Goal: Task Accomplishment & Management: Manage account settings

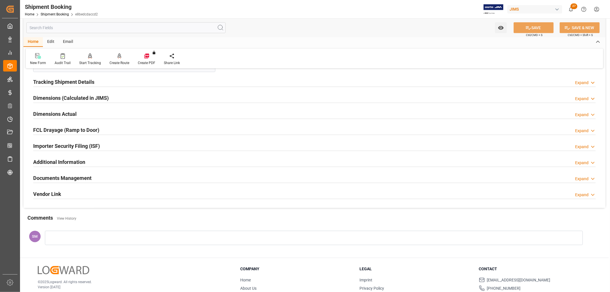
scroll to position [339, 0]
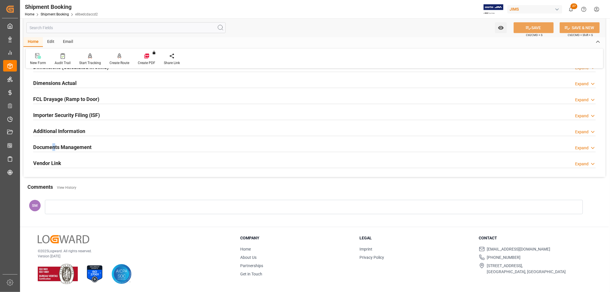
click at [53, 146] on h2 "Documents Management" at bounding box center [62, 147] width 58 height 8
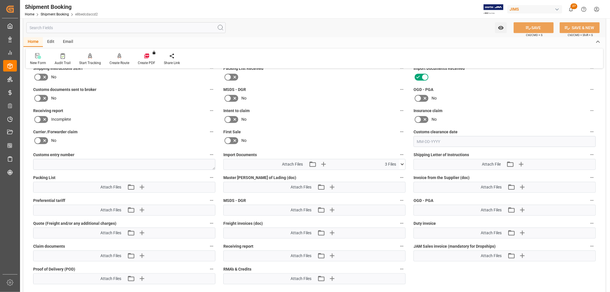
scroll to position [434, 0]
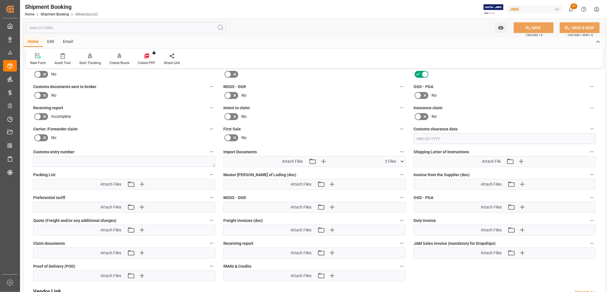
click at [401, 161] on icon at bounding box center [401, 162] width 3 height 2
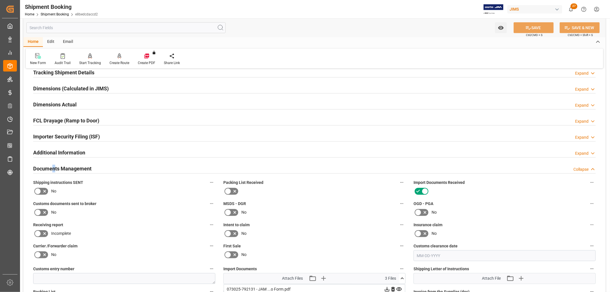
scroll to position [275, 0]
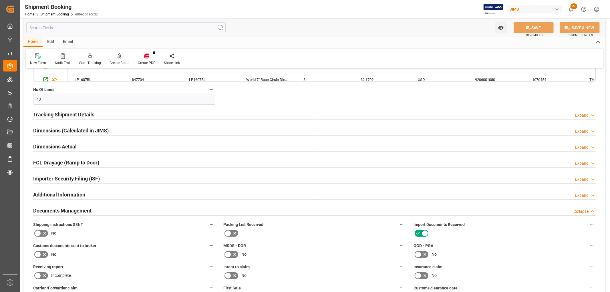
click at [60, 60] on div "Audit Trail" at bounding box center [63, 62] width 16 height 5
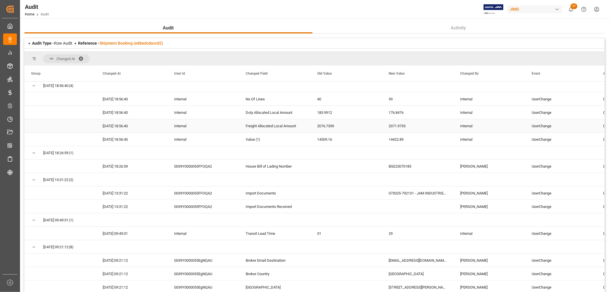
scroll to position [286, 0]
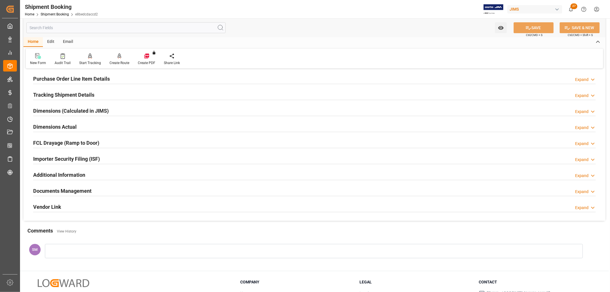
scroll to position [95, 0]
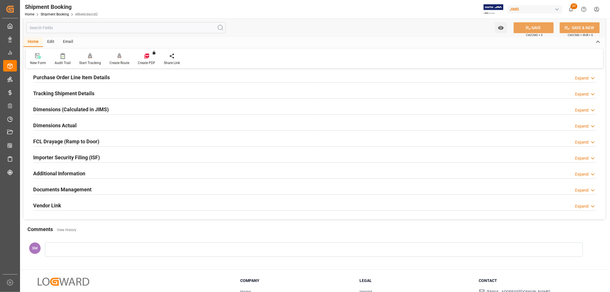
click at [52, 91] on h2 "Tracking Shipment Details" at bounding box center [63, 93] width 61 height 8
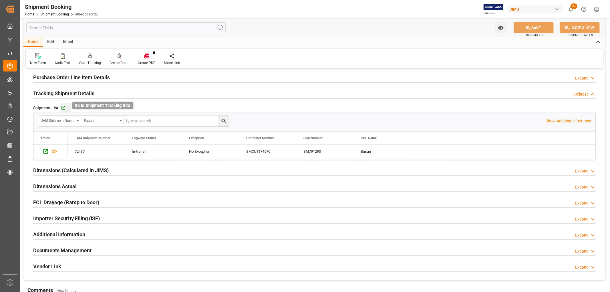
click at [63, 107] on icon "button" at bounding box center [63, 107] width 5 height 5
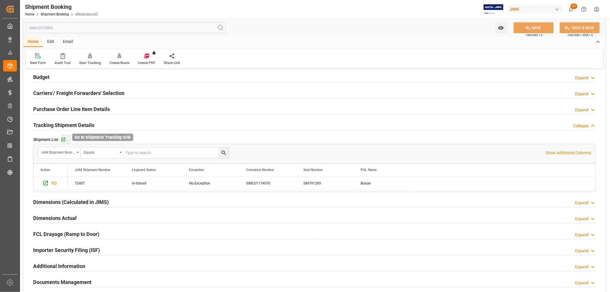
click at [62, 139] on icon "button" at bounding box center [63, 140] width 4 height 4
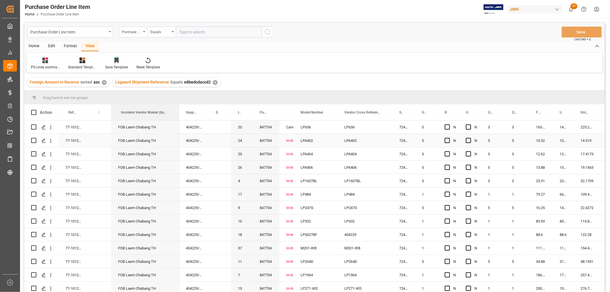
drag, startPoint x: 131, startPoint y: 112, endPoint x: 178, endPoint y: 147, distance: 58.4
click at [178, 147] on div "Action Reference 2 Vendor Incoterm Transaction Incoterm Vendor Master (by the s…" at bounding box center [314, 199] width 580 height 191
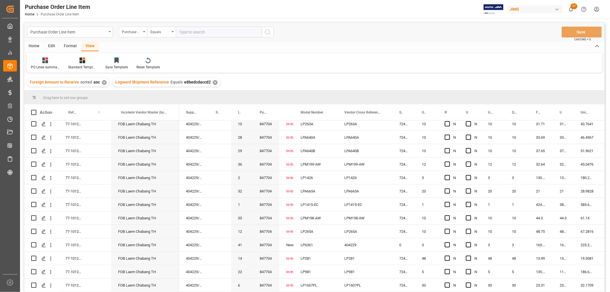
scroll to position [349, 0]
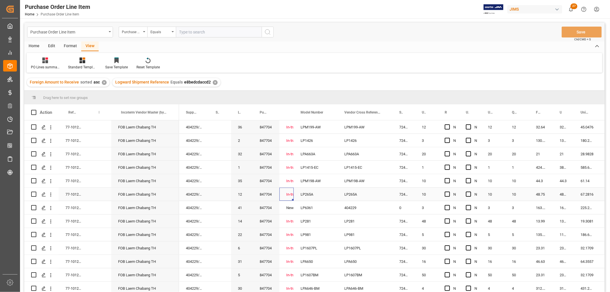
click at [287, 195] on div "In-transit" at bounding box center [286, 194] width 1 height 13
drag, startPoint x: 292, startPoint y: 199, endPoint x: 293, endPoint y: 207, distance: 8.6
click at [315, 213] on div "LP6361" at bounding box center [315, 207] width 44 height 13
click at [349, 205] on div "404229" at bounding box center [364, 207] width 55 height 13
click at [585, 33] on button "Save" at bounding box center [581, 32] width 40 height 11
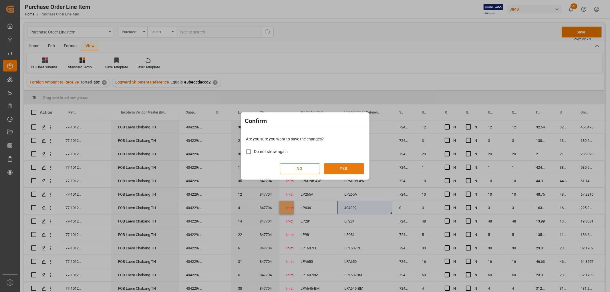
click at [349, 169] on button "YES" at bounding box center [344, 168] width 40 height 11
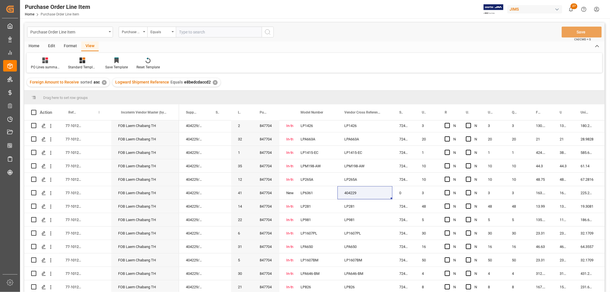
scroll to position [366, 0]
click at [45, 65] on div "PO Lines summary details Aug 2025" at bounding box center [45, 67] width 29 height 5
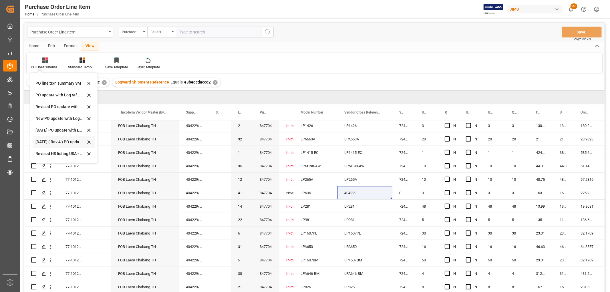
scroll to position [127, 0]
click at [43, 115] on div "New PO update with Log ref , tracking code and JAM ref #" at bounding box center [60, 118] width 50 height 6
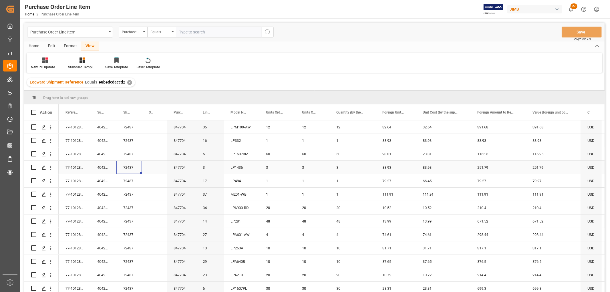
click at [121, 161] on div "72437" at bounding box center [128, 167] width 25 height 13
click at [227, 284] on div "LP6361" at bounding box center [240, 286] width 35 height 13
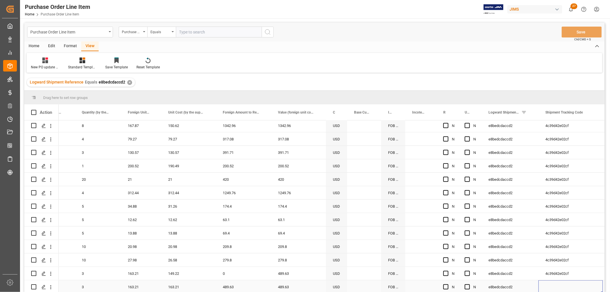
scroll to position [0, 288]
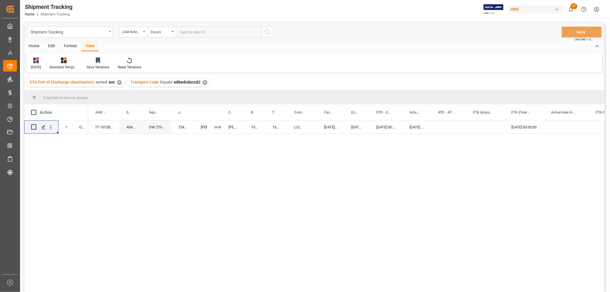
click at [181, 278] on div "09-22-2025 00:00:00 08-26-2025 00:00:00 08-03-2025 00:00:00 07-31-2025 00:00:00…" at bounding box center [346, 207] width 516 height 175
click at [181, 127] on div "72437" at bounding box center [182, 126] width 23 height 13
drag, startPoint x: 176, startPoint y: 130, endPoint x: 187, endPoint y: 132, distance: 11.1
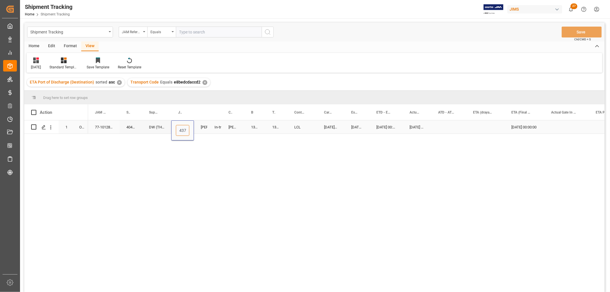
click at [187, 132] on input "72437" at bounding box center [182, 130] width 13 height 11
paste input "764"
type input "72764"
click at [201, 132] on div "[PERSON_NAME]. [PERSON_NAME]" at bounding box center [201, 126] width 14 height 13
click at [204, 143] on div "09-22-2025 00:00:00 08-26-2025 00:00:00 08-03-2025 00:00:00 07-31-2025 00:00:00…" at bounding box center [346, 207] width 516 height 175
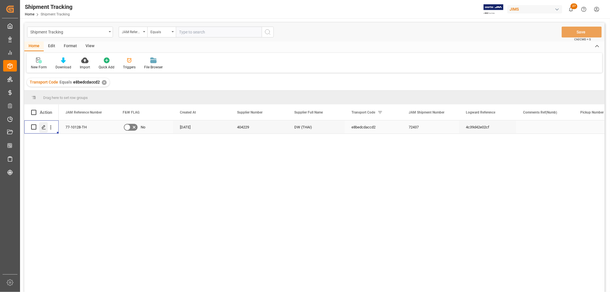
click at [42, 128] on polygon "Press SPACE to select this row." at bounding box center [43, 126] width 3 height 3
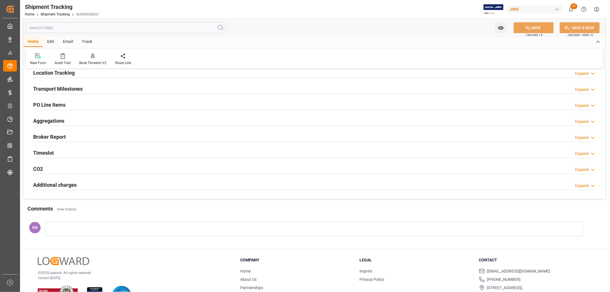
scroll to position [32, 0]
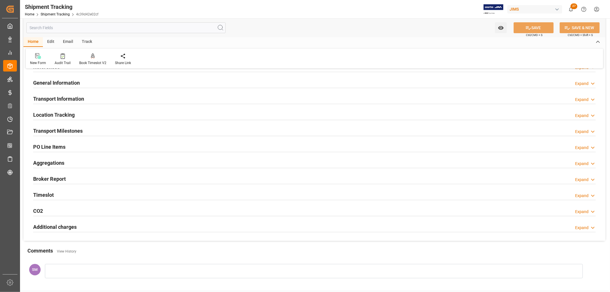
click at [42, 145] on h2 "PO Line Items" at bounding box center [49, 147] width 32 height 8
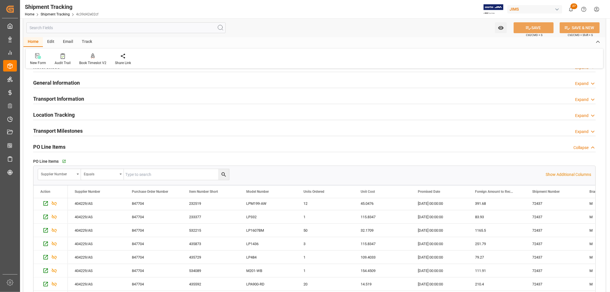
scroll to position [0, 0]
click at [573, 173] on p "Show Additional Columns" at bounding box center [567, 174] width 45 height 6
click at [573, 173] on p "Hide Additional Columns" at bounding box center [568, 174] width 43 height 6
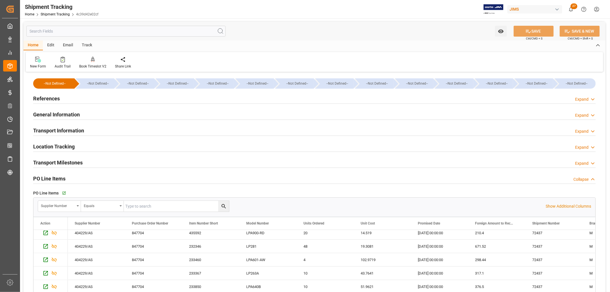
scroll to position [95, 0]
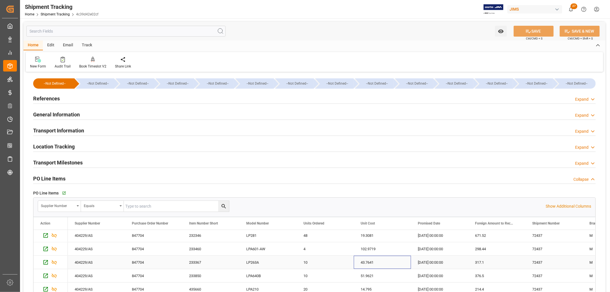
click at [375, 259] on div "43.7641" at bounding box center [382, 261] width 57 height 13
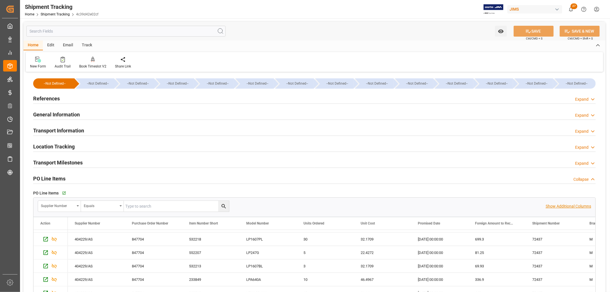
click at [560, 205] on p "Show Additional Columns" at bounding box center [567, 206] width 45 height 6
click at [550, 240] on div "72437" at bounding box center [553, 236] width 57 height 13
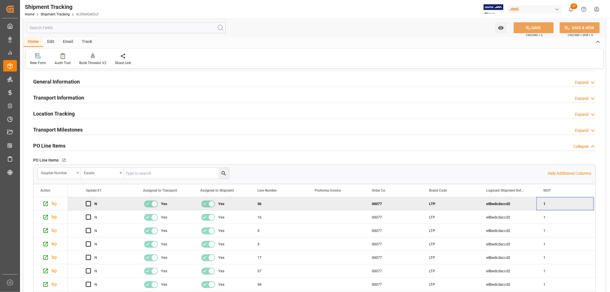
scroll to position [0, 0]
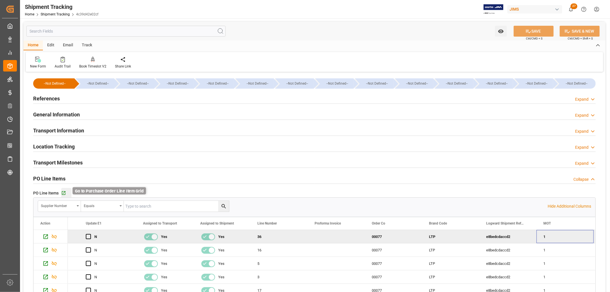
click at [65, 193] on icon "button" at bounding box center [63, 193] width 5 height 5
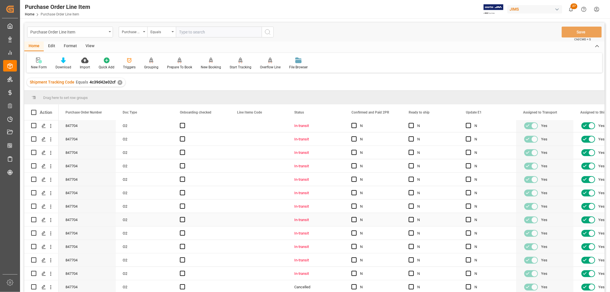
scroll to position [32, 0]
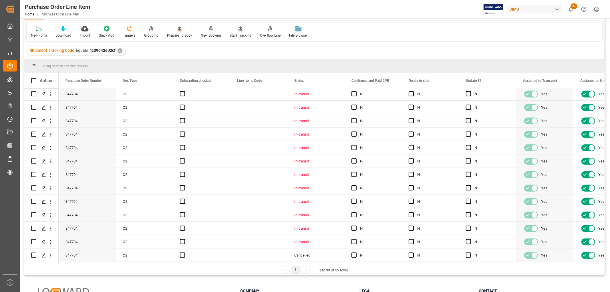
drag, startPoint x: 88, startPoint y: 264, endPoint x: 151, endPoint y: 262, distance: 63.7
click at [151, 262] on div "Drag here to set row groups Drag here to set column labels Action Purchase Orde…" at bounding box center [314, 167] width 580 height 216
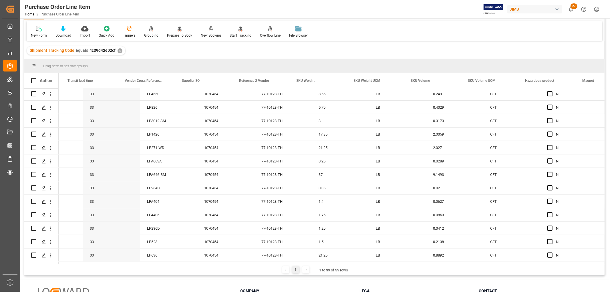
scroll to position [0, 0]
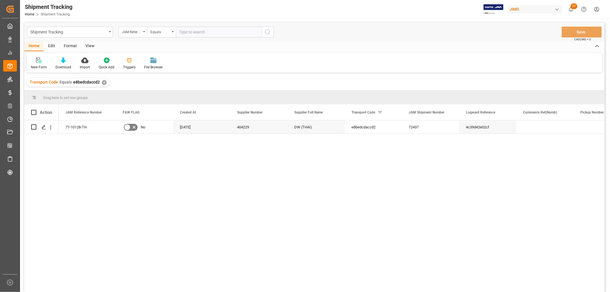
click at [87, 43] on div "View" at bounding box center [89, 46] width 17 height 10
click at [36, 63] on icon at bounding box center [37, 60] width 6 height 6
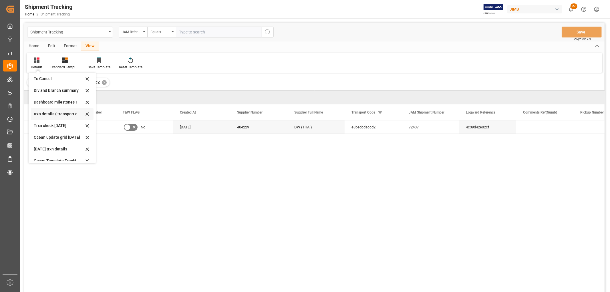
scroll to position [63, 0]
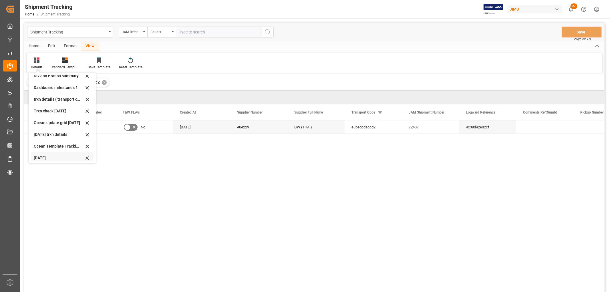
click at [44, 155] on div "[DATE]" at bounding box center [59, 158] width 50 height 6
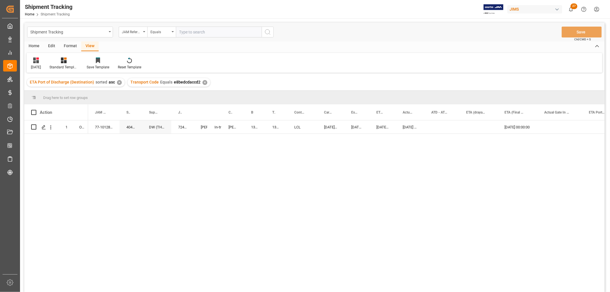
click at [569, 183] on div "77-10128-TH 404229 DW (THAI) 72437 Lynne St. Jacques In-transit DELMAR 13631586…" at bounding box center [346, 207] width 516 height 175
click at [184, 125] on div "72437" at bounding box center [182, 126] width 23 height 13
drag, startPoint x: 187, startPoint y: 130, endPoint x: 170, endPoint y: 130, distance: 17.4
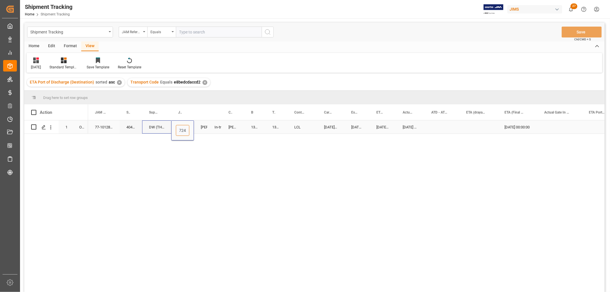
paste input "764"
type input "727647"
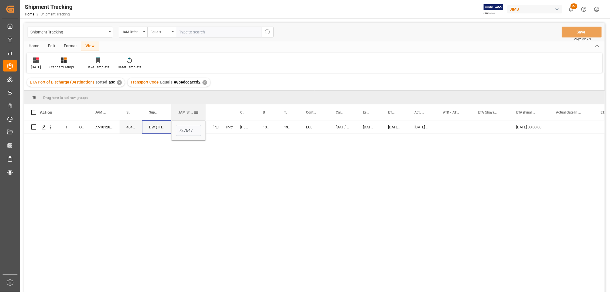
drag, startPoint x: 193, startPoint y: 109, endPoint x: 204, endPoint y: 114, distance: 12.6
click at [204, 114] on div at bounding box center [205, 112] width 2 height 16
click at [194, 130] on input "727647" at bounding box center [188, 130] width 25 height 11
drag, startPoint x: 194, startPoint y: 130, endPoint x: 149, endPoint y: 124, distance: 44.7
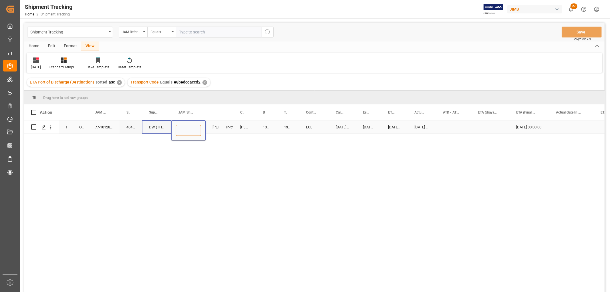
click at [184, 131] on input "Press SPACE to select this row." at bounding box center [188, 130] width 25 height 11
paste input "72764"
type input "72764"
click at [185, 163] on div "77-10128-TH 404229 DW (THAI) 72764 Lynne St. Jacques In-transit DELMAR 13631586…" at bounding box center [346, 207] width 516 height 175
click at [138, 129] on div "404229" at bounding box center [130, 126] width 23 height 13
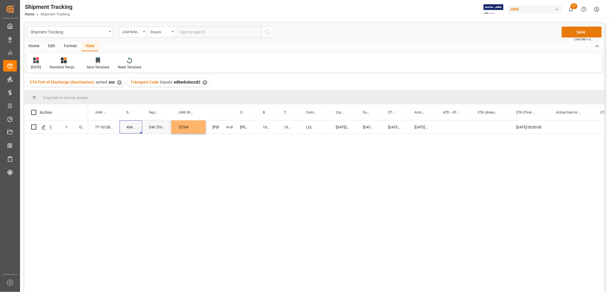
click at [585, 31] on button "Save" at bounding box center [581, 32] width 40 height 11
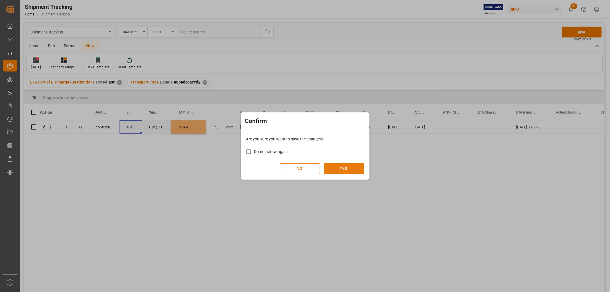
click at [339, 168] on button "YES" at bounding box center [344, 168] width 40 height 11
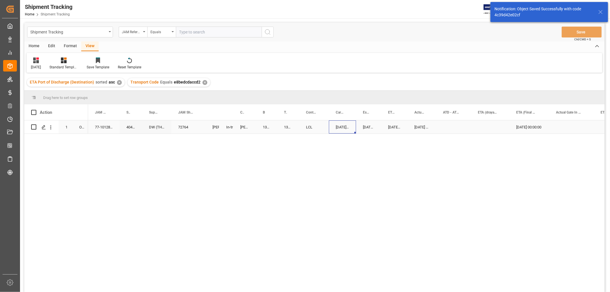
click at [347, 130] on div "07-29-2025 00:00:00" at bounding box center [342, 126] width 27 height 13
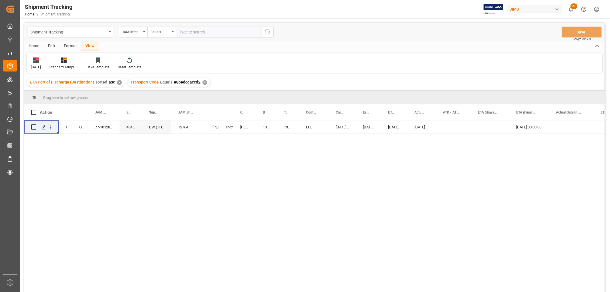
click at [34, 46] on div "Home" at bounding box center [33, 46] width 19 height 10
click at [117, 176] on div "07-29-2025 00:00:00 07-31-2025 00:00:00 08-03-2025 00:00:00 08-26-2025 00:00:00…" at bounding box center [346, 207] width 516 height 175
click at [43, 128] on icon "Press SPACE to select this row." at bounding box center [43, 127] width 5 height 5
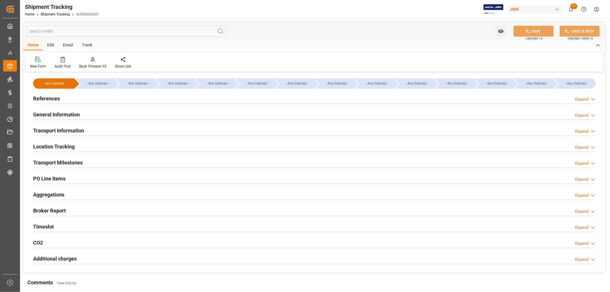
click at [61, 66] on div "Audit Trail" at bounding box center [63, 66] width 16 height 5
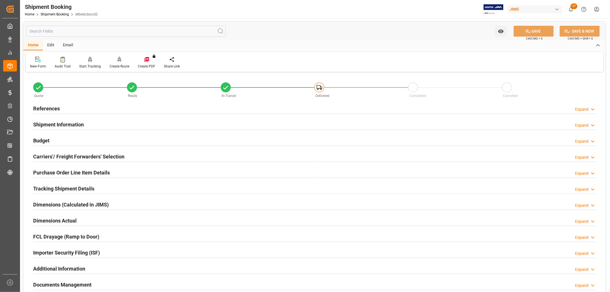
click at [49, 107] on h2 "References" at bounding box center [46, 109] width 27 height 8
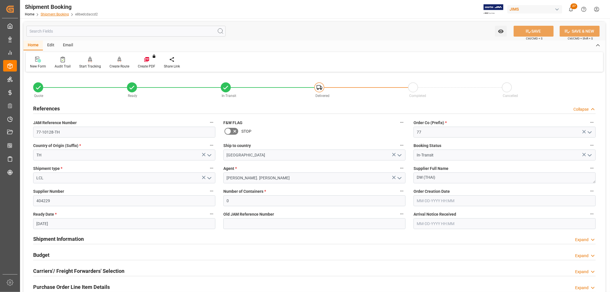
click at [57, 14] on link "Shipment Booking" at bounding box center [55, 14] width 28 height 4
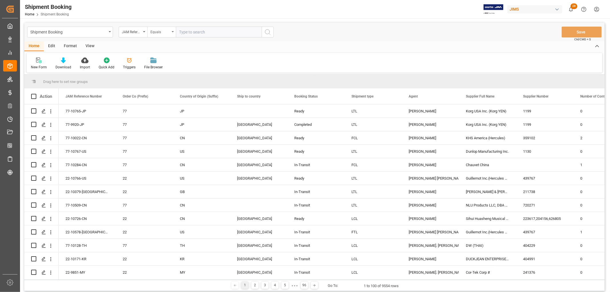
click at [172, 29] on div "Equals" at bounding box center [161, 32] width 29 height 11
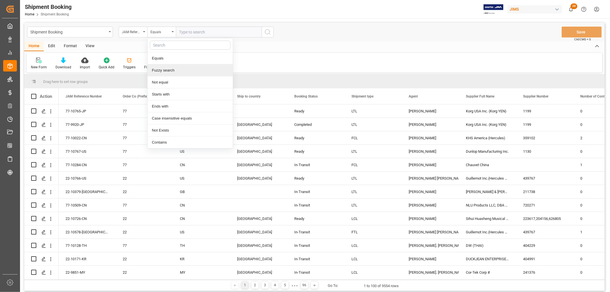
click at [169, 73] on div "Fuzzy search" at bounding box center [189, 70] width 85 height 12
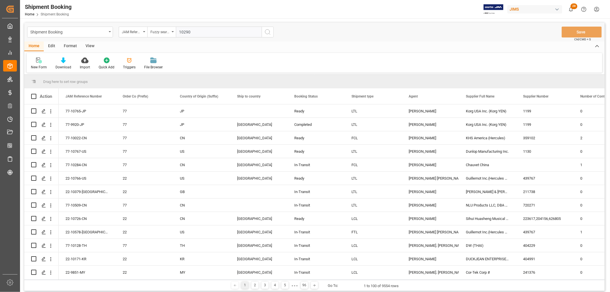
type input "10290"
click at [265, 34] on icon "search button" at bounding box center [267, 32] width 7 height 7
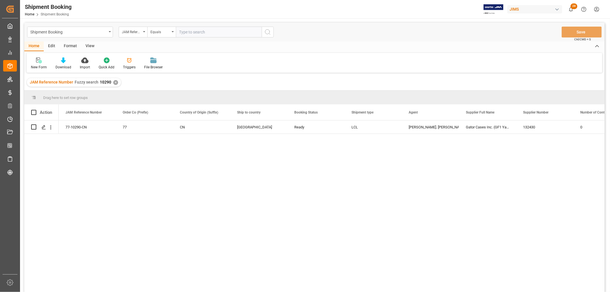
click at [87, 47] on div "View" at bounding box center [89, 46] width 17 height 10
click at [35, 66] on div "Default" at bounding box center [36, 67] width 11 height 5
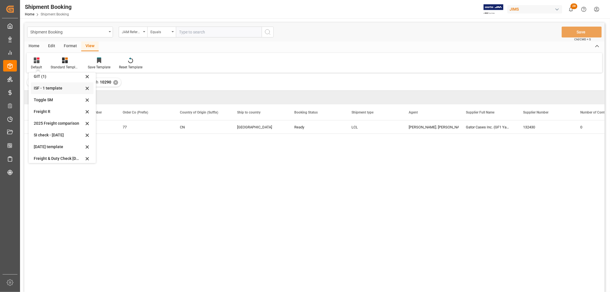
scroll to position [31, 0]
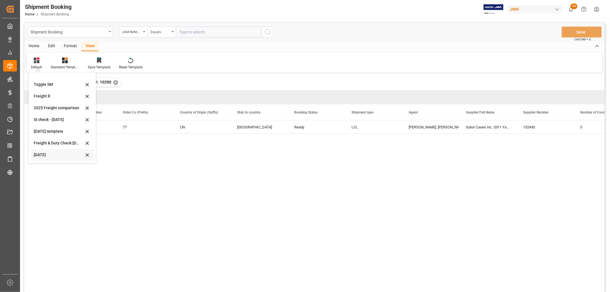
click at [41, 152] on div "[DATE]" at bounding box center [59, 155] width 50 height 6
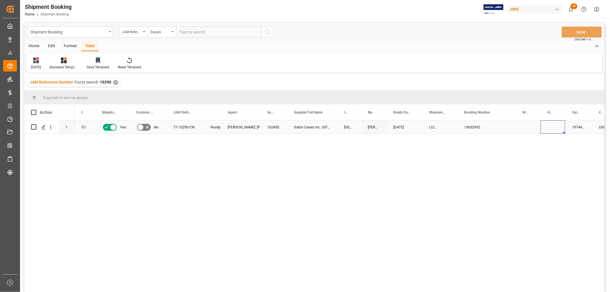
click at [548, 126] on div "Press SPACE to select this row." at bounding box center [552, 126] width 25 height 13
click at [550, 129] on input "Press SPACE to select this row." at bounding box center [552, 130] width 15 height 11
paste input "DMCNSY075379"
type input "DMCNSY075379"
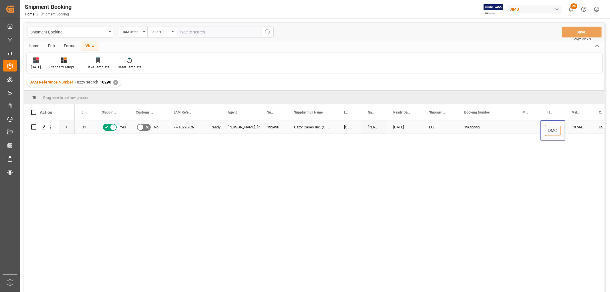
scroll to position [0, 21]
click at [520, 126] on div "Press SPACE to select this row." at bounding box center [527, 126] width 25 height 13
click at [472, 123] on div "13632932" at bounding box center [486, 126] width 58 height 13
drag, startPoint x: 515, startPoint y: 130, endPoint x: 522, endPoint y: 130, distance: 7.4
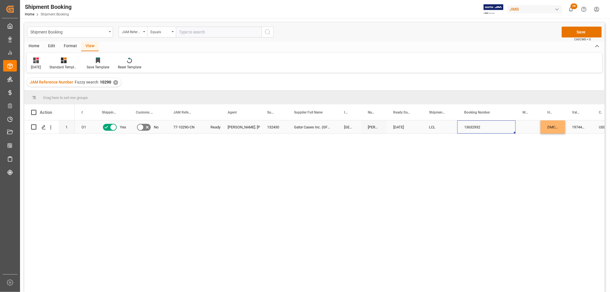
click at [479, 127] on div "13632932" at bounding box center [486, 126] width 58 height 13
drag, startPoint x: 513, startPoint y: 133, endPoint x: 528, endPoint y: 132, distance: 14.9
click at [580, 31] on button "Save" at bounding box center [581, 32] width 40 height 11
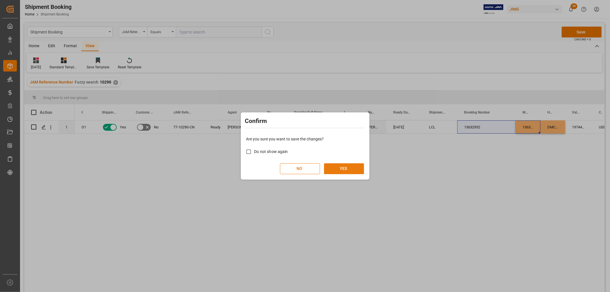
click at [354, 163] on button "YES" at bounding box center [344, 168] width 40 height 11
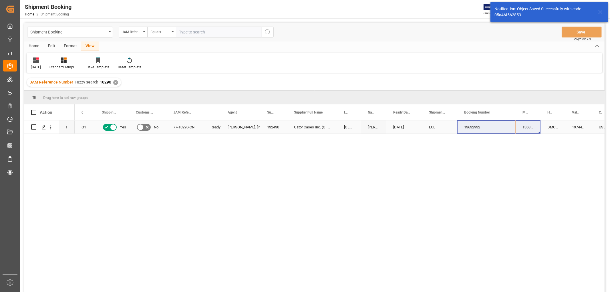
click at [356, 131] on div "[GEOGRAPHIC_DATA],[GEOGRAPHIC_DATA]" at bounding box center [349, 126] width 24 height 13
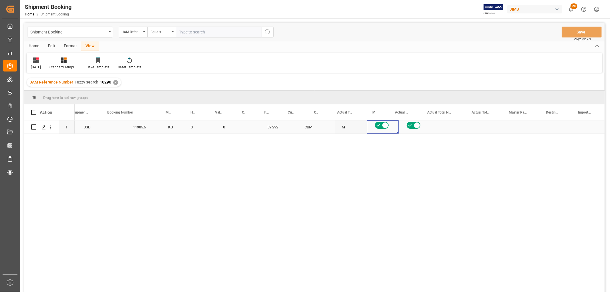
scroll to position [0, 561]
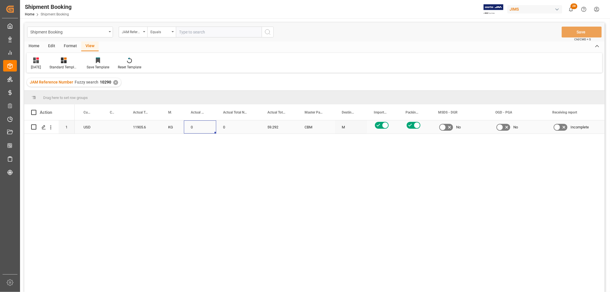
click at [196, 125] on div "0" at bounding box center [200, 126] width 32 height 13
click at [197, 125] on div "0" at bounding box center [200, 126] width 32 height 13
click at [198, 125] on div "0" at bounding box center [200, 126] width 32 height 13
drag, startPoint x: 199, startPoint y: 130, endPoint x: 183, endPoint y: 131, distance: 16.0
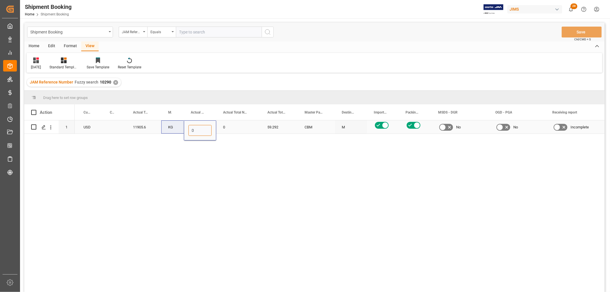
click at [183, 131] on div "19744.52 USD 4200 USD 11905.6 KG 0 0 59.292 CBM M No No Incomplete No" at bounding box center [258, 126] width 1489 height 13
type input "225"
click at [235, 127] on div "0" at bounding box center [238, 126] width 44 height 13
click at [573, 32] on button "Save" at bounding box center [581, 32] width 40 height 11
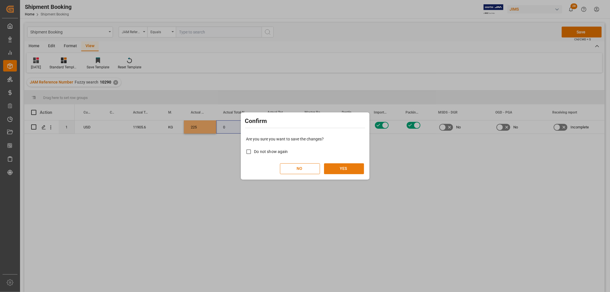
click at [349, 169] on button "YES" at bounding box center [344, 168] width 40 height 11
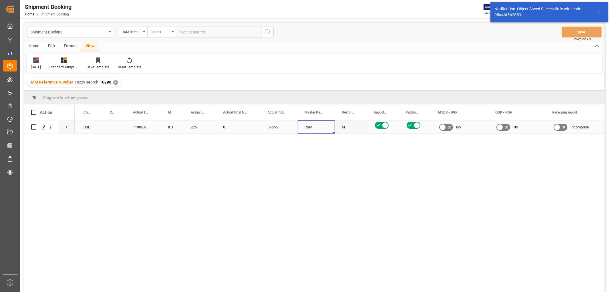
click at [327, 131] on div "CBM" at bounding box center [315, 127] width 23 height 13
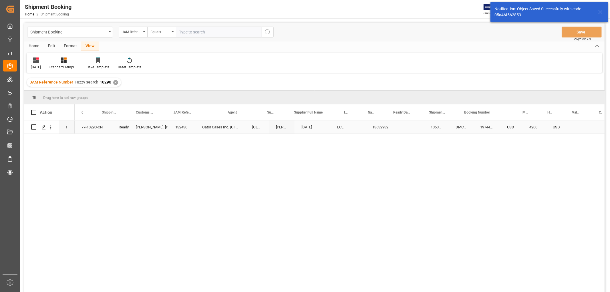
scroll to position [0, 0]
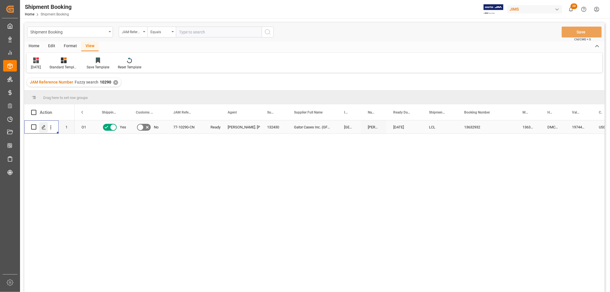
click at [42, 125] on icon "Press SPACE to select this row." at bounding box center [43, 127] width 5 height 5
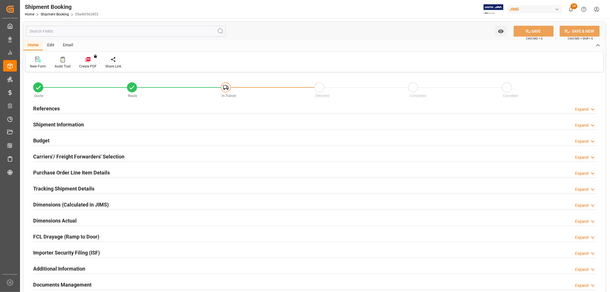
type input "0"
type input "07-30-2025"
click at [45, 106] on h2 "References" at bounding box center [46, 109] width 27 height 8
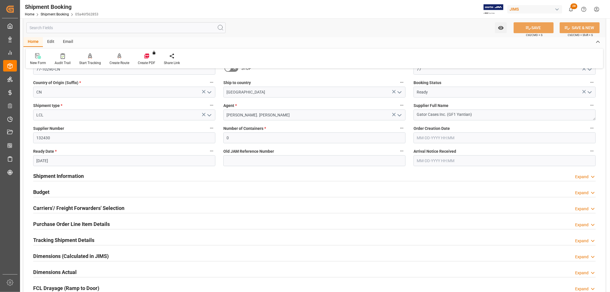
scroll to position [63, 0]
click at [46, 190] on h2 "Budget" at bounding box center [41, 191] width 16 height 8
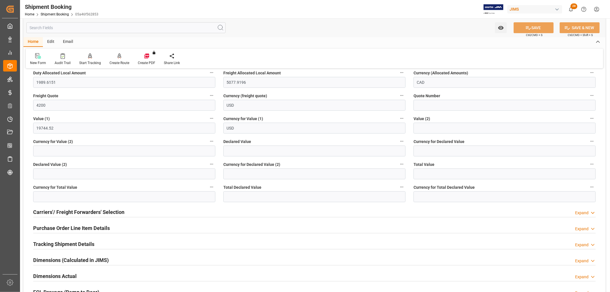
scroll to position [254, 0]
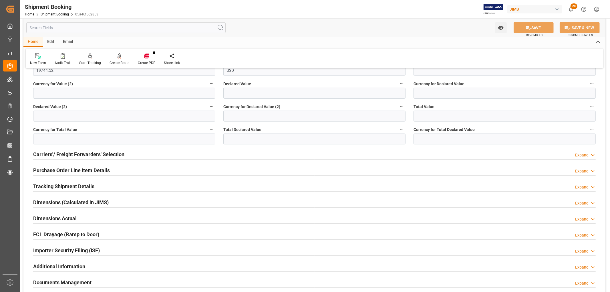
click at [67, 189] on h2 "Tracking Shipment Details" at bounding box center [63, 186] width 61 height 8
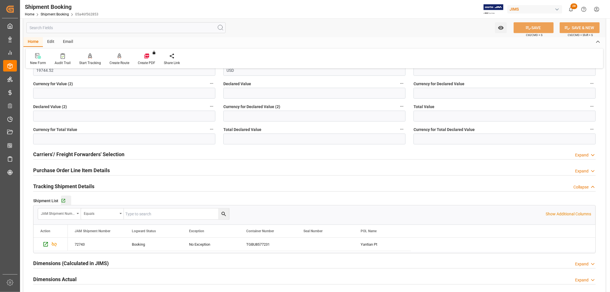
click at [64, 197] on button "Go to Shipment Tracking Grid" at bounding box center [66, 200] width 10 height 10
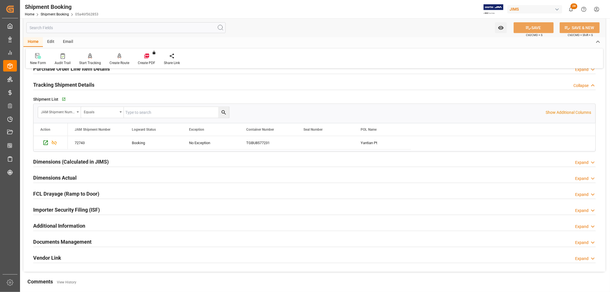
scroll to position [355, 0]
click at [64, 99] on icon "button" at bounding box center [63, 99] width 5 height 5
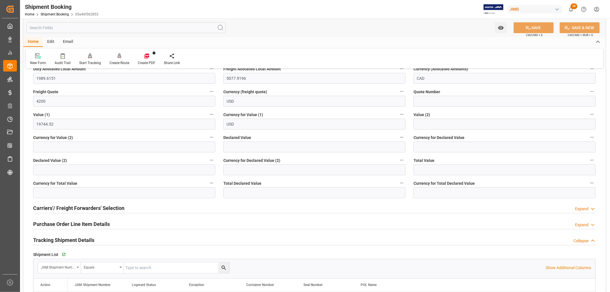
scroll to position [196, 0]
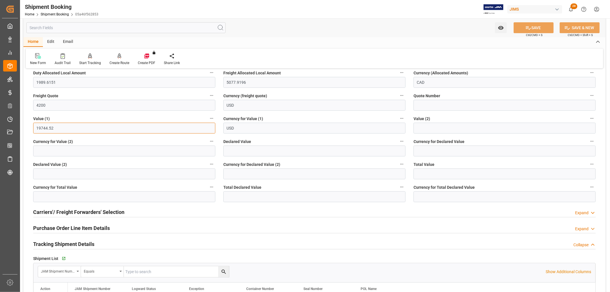
drag, startPoint x: 58, startPoint y: 129, endPoint x: 24, endPoint y: 129, distance: 34.0
click at [24, 129] on div "Quote Ready In-Transit Delivered Completed Cancelled References Collapse JAM Re…" at bounding box center [314, 153] width 582 height 553
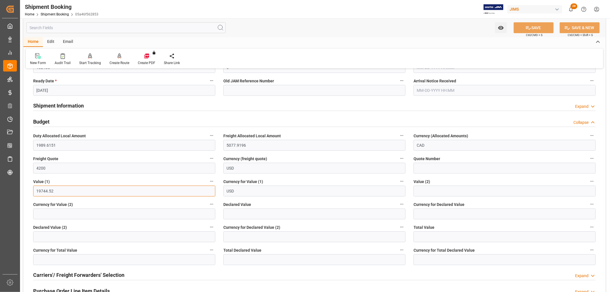
scroll to position [133, 0]
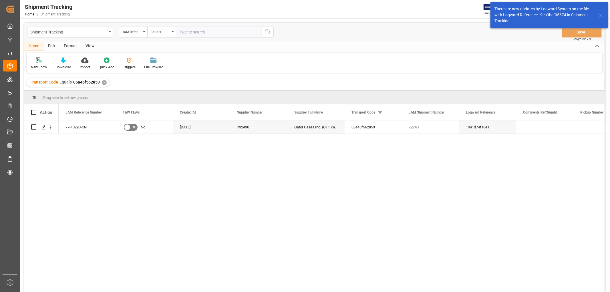
click at [94, 45] on div "View" at bounding box center [89, 46] width 17 height 10
click at [35, 63] on div "Default" at bounding box center [37, 63] width 20 height 13
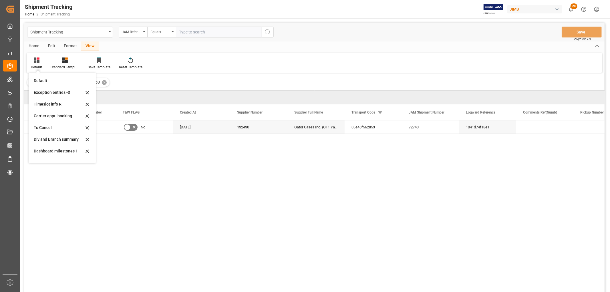
click at [154, 168] on div "77-10290-CN No [DATE] 132430 Gator Cases Inc. (GF1 Yantian) 05a46f562853 72743 …" at bounding box center [332, 207] width 546 height 175
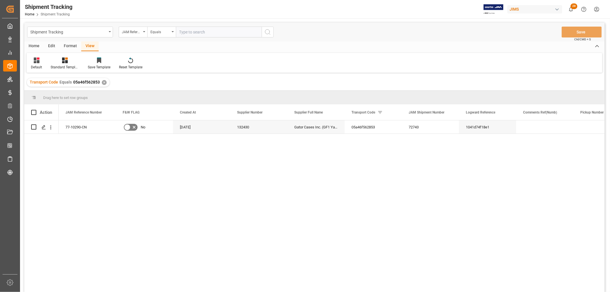
click at [91, 42] on div "View" at bounding box center [89, 46] width 17 height 10
click at [39, 63] on icon at bounding box center [37, 60] width 6 height 6
click at [45, 154] on div "[DATE]" at bounding box center [59, 155] width 50 height 6
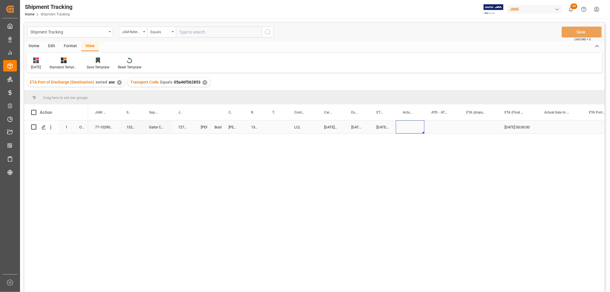
click at [420, 128] on div "Press SPACE to select this row." at bounding box center [410, 126] width 29 height 13
click at [382, 126] on div "[DATE] 00:00:00" at bounding box center [382, 126] width 26 height 13
click at [388, 128] on div "[DATE] 00:00:00" at bounding box center [382, 126] width 26 height 13
drag, startPoint x: 395, startPoint y: 132, endPoint x: 402, endPoint y: 130, distance: 7.7
click at [578, 31] on button "Save" at bounding box center [581, 32] width 40 height 11
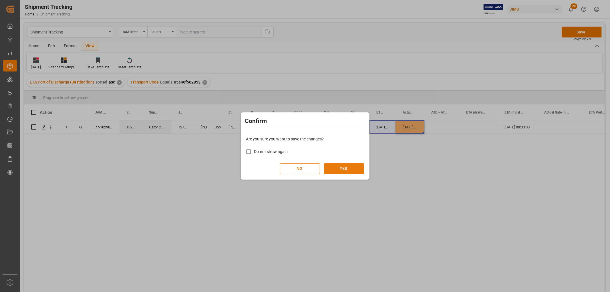
click at [351, 167] on button "YES" at bounding box center [344, 168] width 40 height 11
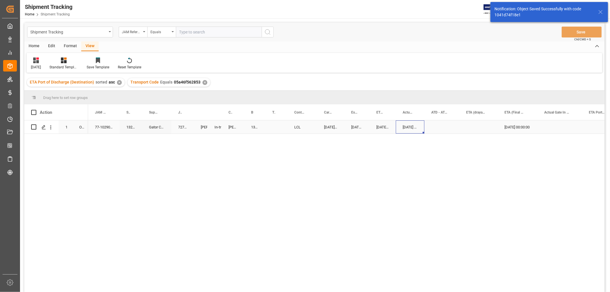
click at [417, 129] on div "[DATE] 00:00:00" at bounding box center [410, 126] width 29 height 13
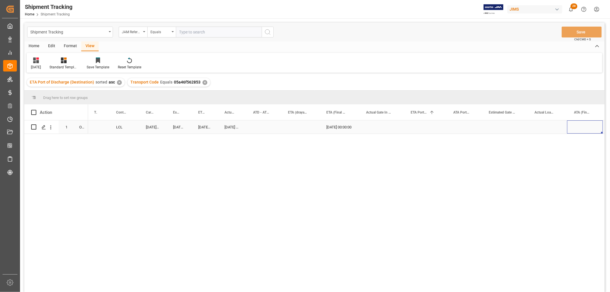
scroll to position [0, 178]
click at [385, 124] on div "Press SPACE to select this row." at bounding box center [381, 126] width 45 height 13
click at [459, 120] on div "Press SPACE to select this row." at bounding box center [468, 126] width 37 height 13
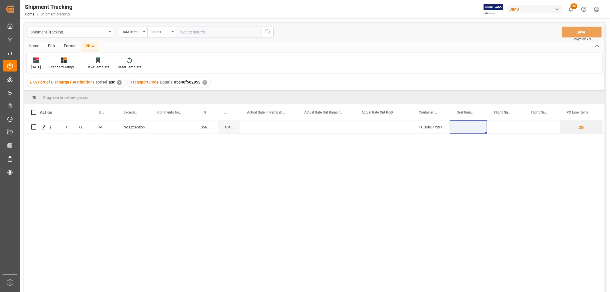
drag, startPoint x: 418, startPoint y: 171, endPoint x: 467, endPoint y: 135, distance: 59.9
click at [423, 167] on div "19744.52 USD M No Exception 05a46f562853 1041d74f18e1 TGBU8577231" at bounding box center [346, 207] width 516 height 175
click at [473, 127] on div "Press SPACE to select this row." at bounding box center [468, 126] width 37 height 13
click at [472, 127] on div "Press SPACE to select this row." at bounding box center [468, 126] width 37 height 13
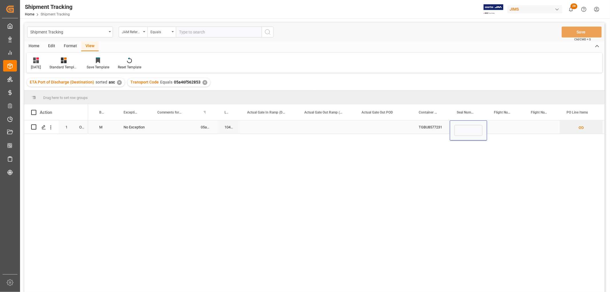
click at [472, 127] on input "Press SPACE to select this row." at bounding box center [468, 130] width 28 height 11
type input "SYA4260592"
click at [359, 132] on div "Press SPACE to select this row." at bounding box center [382, 126] width 57 height 13
click at [332, 127] on div "Press SPACE to select this row." at bounding box center [325, 126] width 57 height 13
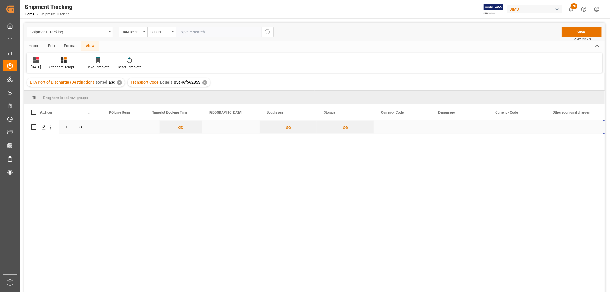
scroll to position [0, 0]
click at [398, 123] on div "Press SPACE to select this row." at bounding box center [402, 126] width 57 height 13
click at [396, 126] on div "Press SPACE to select this row." at bounding box center [402, 126] width 57 height 13
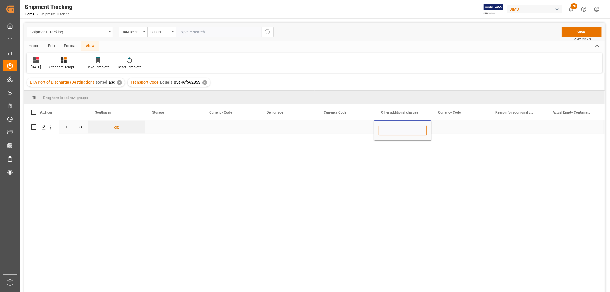
click at [396, 131] on input "Press SPACE to select this row." at bounding box center [402, 130] width 48 height 11
type input "450"
click at [455, 118] on div "Currency Code" at bounding box center [457, 112] width 38 height 16
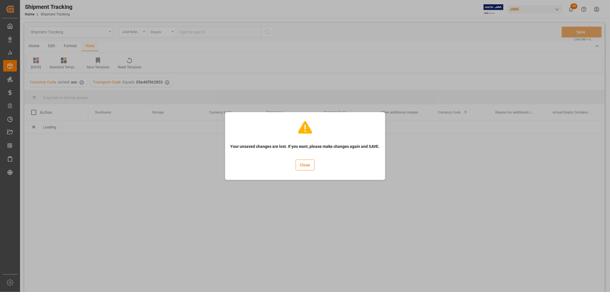
click at [301, 166] on button "Close" at bounding box center [304, 164] width 19 height 11
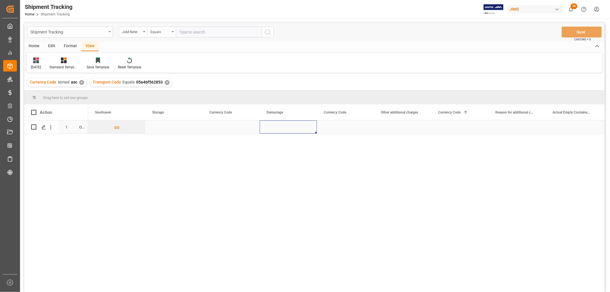
click at [296, 125] on div "Press SPACE to select this row." at bounding box center [287, 126] width 57 height 13
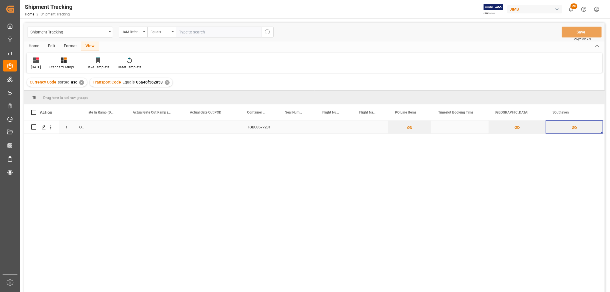
click at [296, 130] on div "Press SPACE to select this row." at bounding box center [296, 126] width 37 height 13
click at [295, 126] on div "Press SPACE to select this row." at bounding box center [296, 126] width 37 height 13
click at [295, 130] on input "Press SPACE to select this row." at bounding box center [297, 130] width 28 height 11
paste input "SYA4260592"
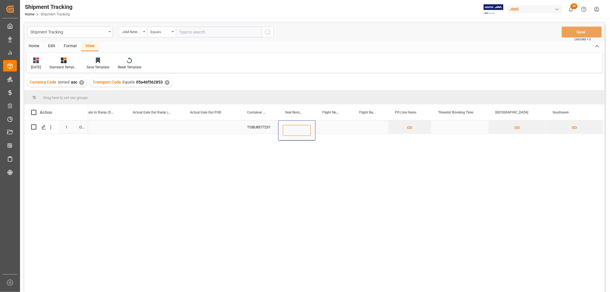
type input "SYA4260592"
click at [336, 125] on div "Press SPACE to select this row." at bounding box center [333, 126] width 37 height 13
click at [458, 127] on div "Press SPACE to select this row." at bounding box center [459, 126] width 57 height 13
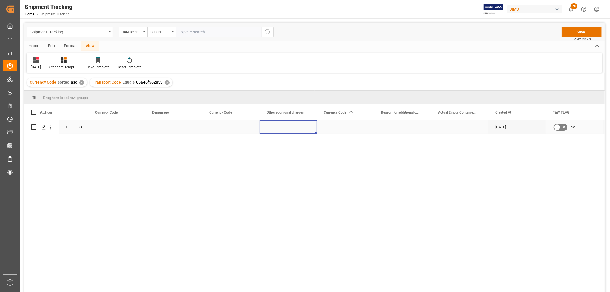
click at [279, 126] on div "Press SPACE to select this row." at bounding box center [287, 126] width 57 height 13
click at [350, 169] on div "07-28-2025 No LCL" at bounding box center [346, 207] width 516 height 175
click at [277, 125] on div "Press SPACE to select this row." at bounding box center [287, 126] width 57 height 13
click at [278, 128] on input "Press SPACE to select this row." at bounding box center [288, 130] width 48 height 11
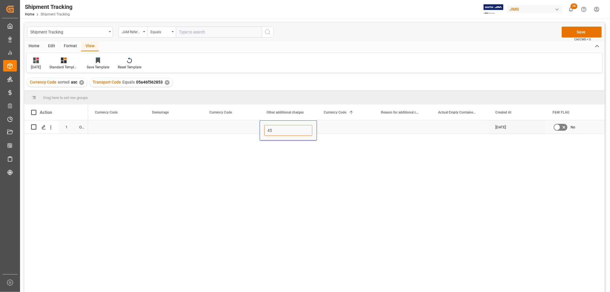
type input "450"
click at [331, 122] on div "Press SPACE to select this row." at bounding box center [345, 126] width 57 height 13
click at [330, 121] on div "Press SPACE to select this row." at bounding box center [345, 126] width 57 height 13
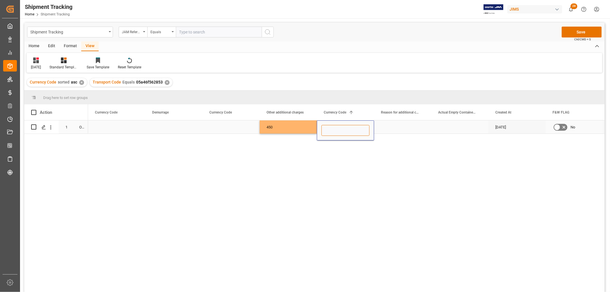
click at [335, 130] on input "Press SPACE to select this row." at bounding box center [345, 130] width 48 height 11
type input "USD"
click at [396, 125] on div "Press SPACE to select this row." at bounding box center [402, 126] width 57 height 13
click at [386, 123] on div "Press SPACE to select this row." at bounding box center [402, 126] width 57 height 13
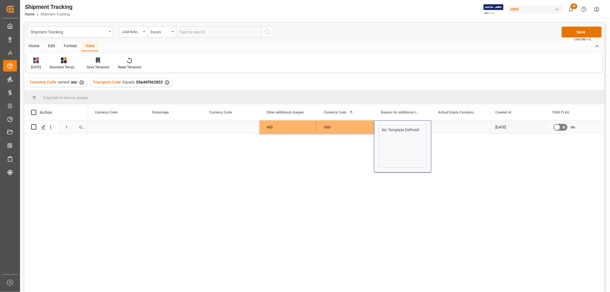
click at [390, 127] on p "No Template Defined!" at bounding box center [402, 130] width 40 height 6
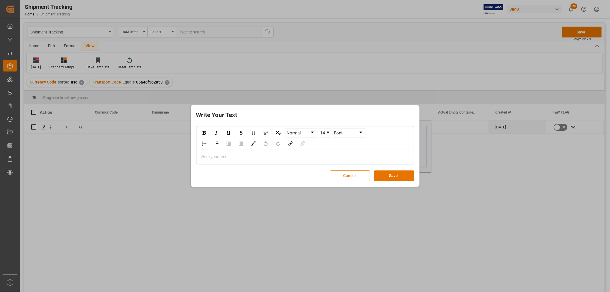
click at [206, 155] on div "rdw-editor" at bounding box center [305, 157] width 208 height 6
click at [403, 173] on button "Save" at bounding box center [394, 175] width 40 height 11
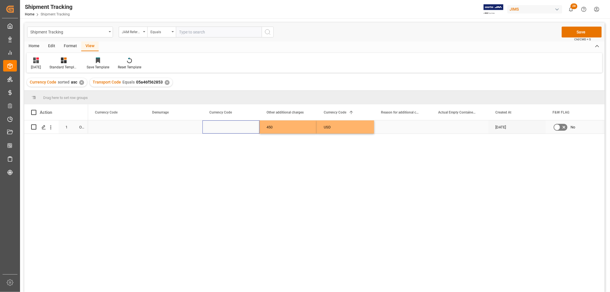
click at [231, 130] on div "Press SPACE to select this row." at bounding box center [230, 126] width 57 height 13
click at [576, 30] on button "Save" at bounding box center [581, 32] width 40 height 11
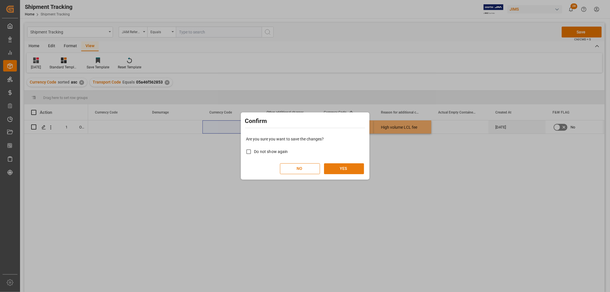
click at [356, 167] on button "YES" at bounding box center [344, 168] width 40 height 11
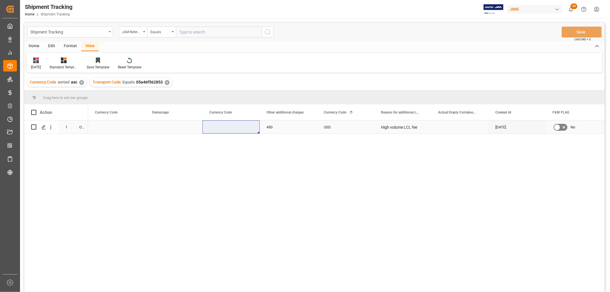
click at [105, 131] on div "Press SPACE to select this row." at bounding box center [116, 126] width 57 height 13
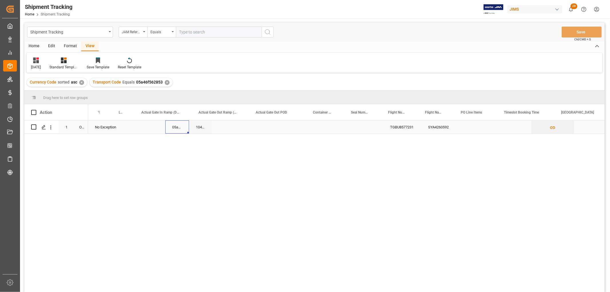
scroll to position [0, 826]
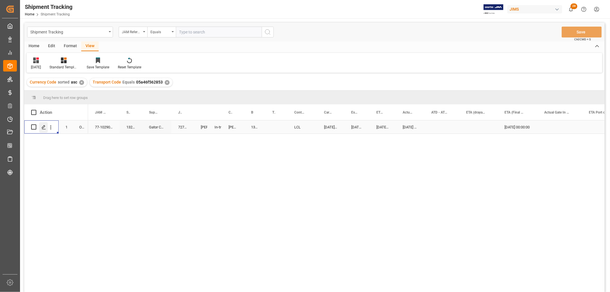
click at [46, 129] on icon "Press SPACE to select this row." at bounding box center [43, 127] width 5 height 5
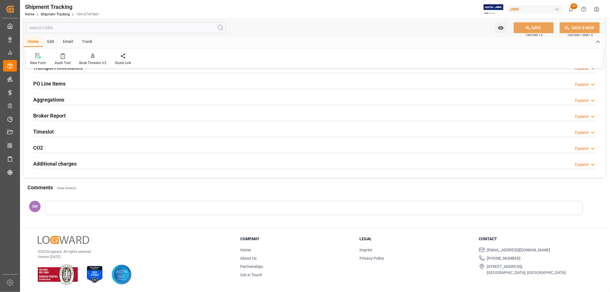
scroll to position [95, 0]
click at [75, 207] on div at bounding box center [314, 207] width 538 height 14
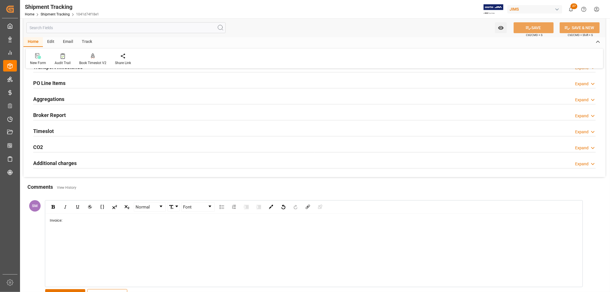
click at [73, 218] on div "Invoice:" at bounding box center [314, 220] width 528 height 6
drag, startPoint x: 65, startPoint y: 221, endPoint x: 81, endPoint y: 222, distance: 16.9
click at [81, 222] on div "Invoice: SYA4260592" at bounding box center [314, 220] width 528 height 6
click at [70, 220] on div "Invoice:" at bounding box center [314, 220] width 528 height 6
drag, startPoint x: 48, startPoint y: 228, endPoint x: 113, endPoint y: 274, distance: 80.1
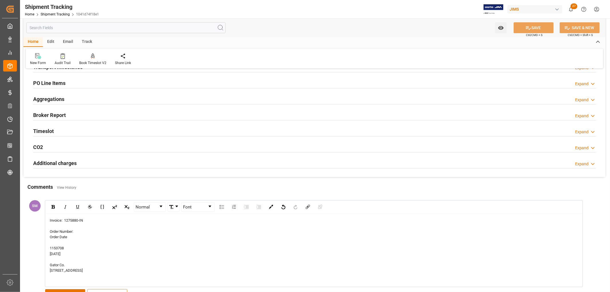
click at [113, 274] on div "Invoice: 1275880-IN Order Number: Order Date 1153708 6/17/2025 Gator Co. 7851 W…" at bounding box center [313, 249] width 536 height 73
drag, startPoint x: 109, startPoint y: 273, endPoint x: 42, endPoint y: 230, distance: 79.1
click at [42, 230] on div "Normal Font Invoice: 1275880-IN Order Number: Order Date 1153708 6/17/2025 Gato…" at bounding box center [311, 250] width 538 height 103
click at [47, 238] on div "Invoice: 1275880-IN Order Number: Order Date 1153708 6/17/2025 Gator Co. 7851 W…" at bounding box center [313, 249] width 536 height 73
drag, startPoint x: 50, startPoint y: 227, endPoint x: 111, endPoint y: 285, distance: 84.7
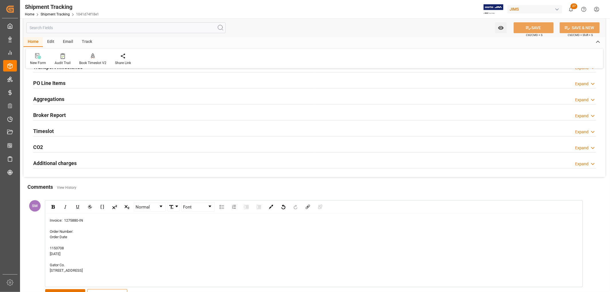
click at [111, 285] on div "Invoice: 1275880-IN Order Number: Order Date 1153708 6/17/2025 Gator Co. 7851 W…" at bounding box center [313, 249] width 536 height 73
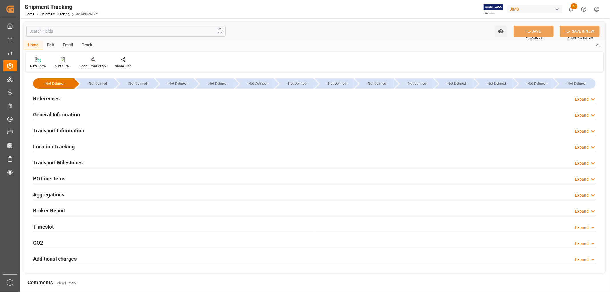
click at [49, 96] on h2 "References" at bounding box center [46, 99] width 27 height 8
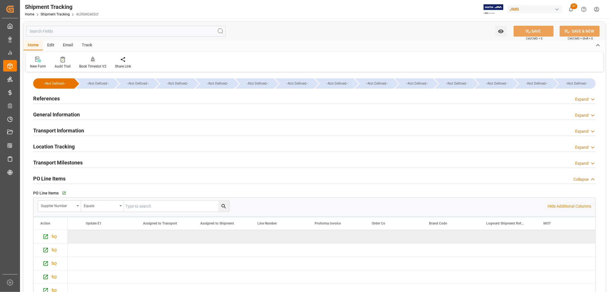
scroll to position [0, 1018]
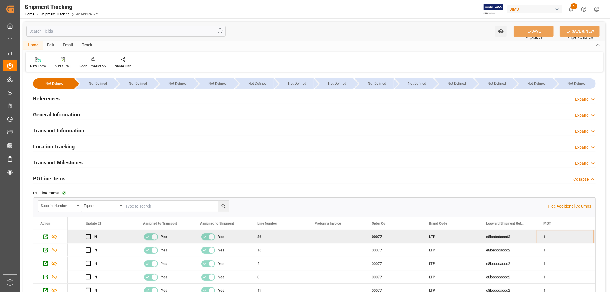
click at [49, 99] on h2 "References" at bounding box center [46, 99] width 27 height 8
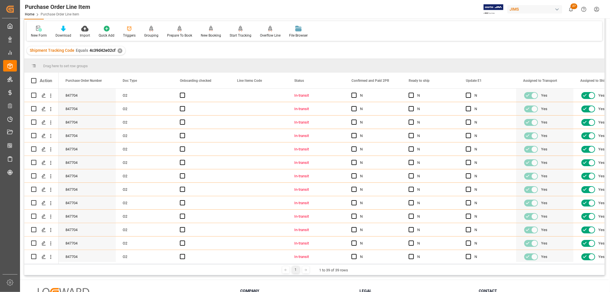
scroll to position [257, 0]
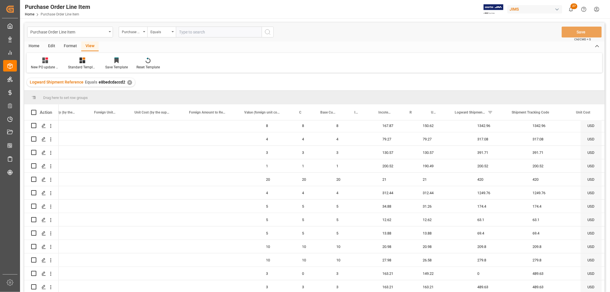
scroll to position [0, 288]
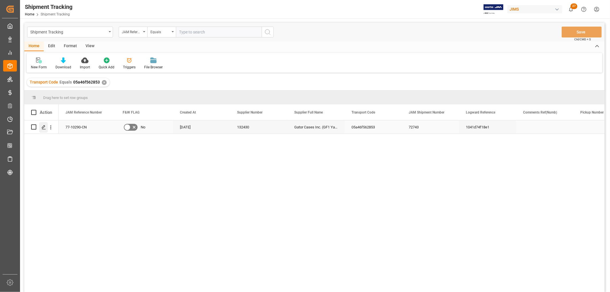
click at [44, 127] on icon "Press SPACE to select this row." at bounding box center [43, 127] width 5 height 5
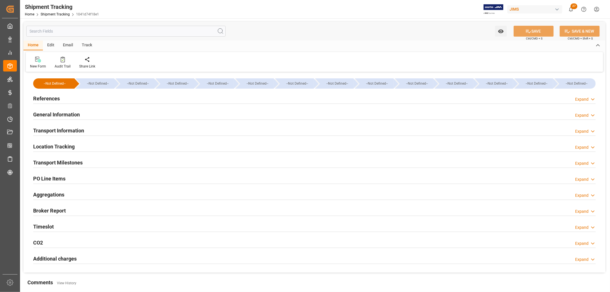
scroll to position [95, 0]
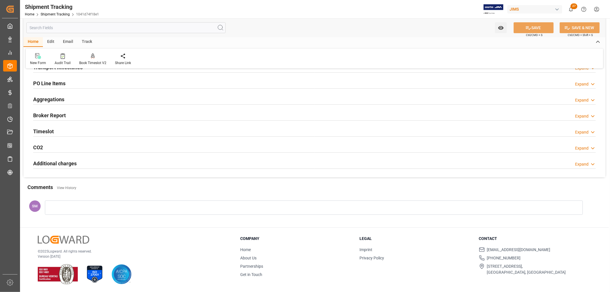
click at [67, 163] on h2 "Additional charges" at bounding box center [54, 163] width 43 height 8
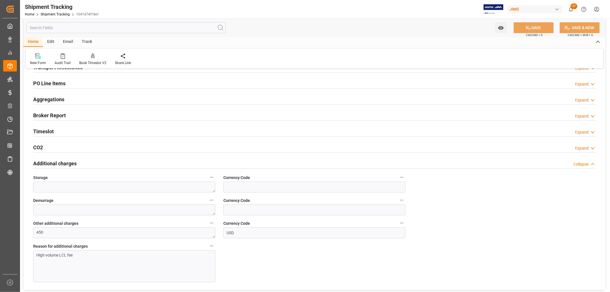
click at [67, 163] on h2 "Additional charges" at bounding box center [54, 163] width 43 height 8
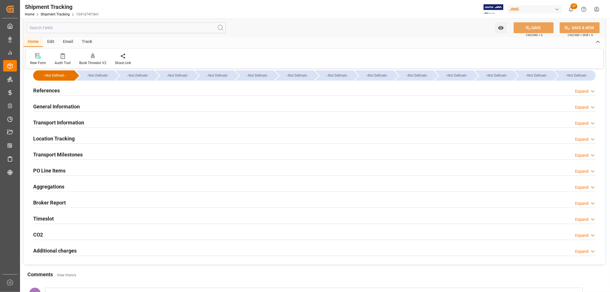
scroll to position [0, 0]
